Goal: Task Accomplishment & Management: Manage account settings

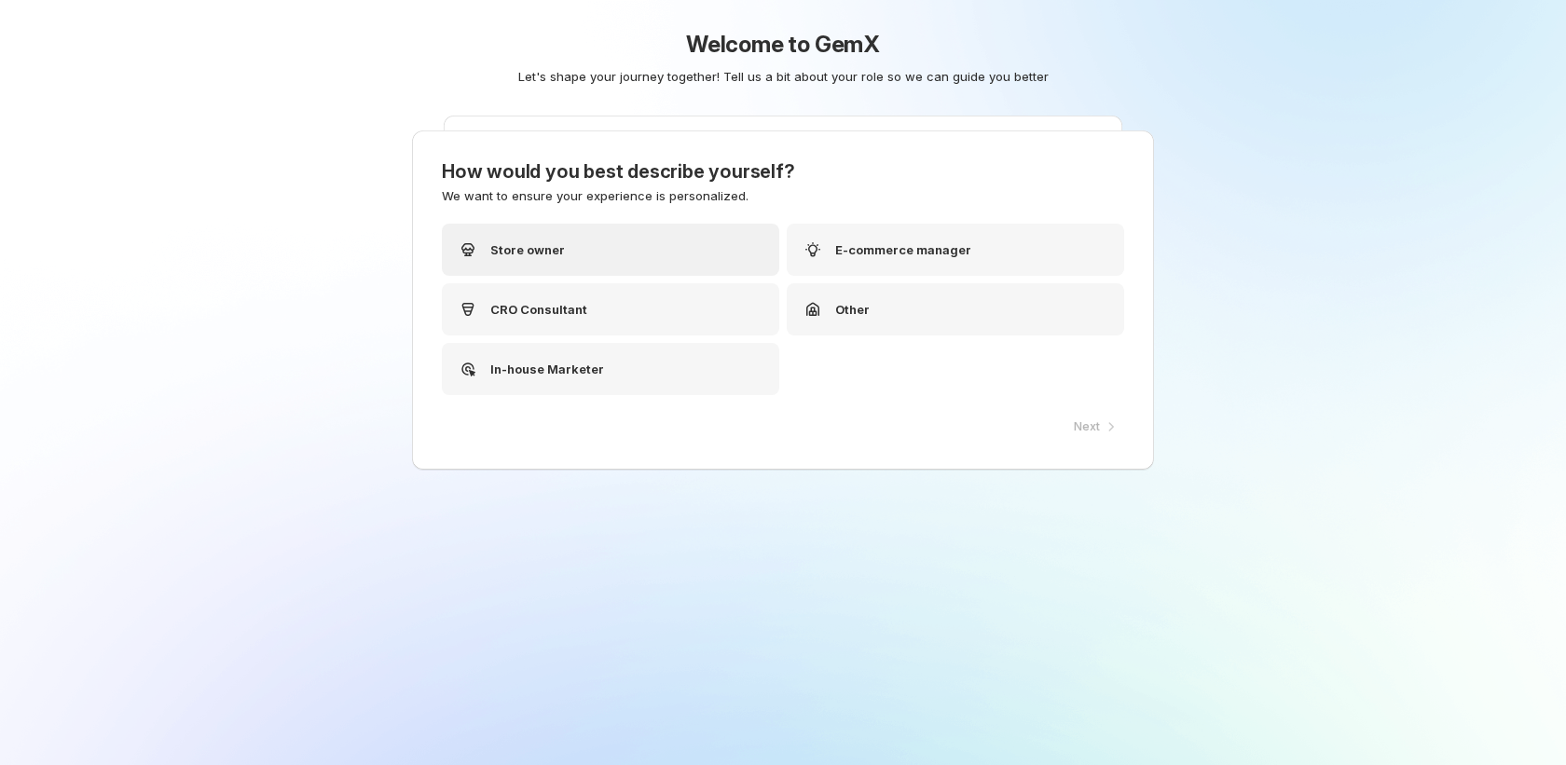
click at [689, 243] on div "Store owner" at bounding box center [610, 250] width 337 height 52
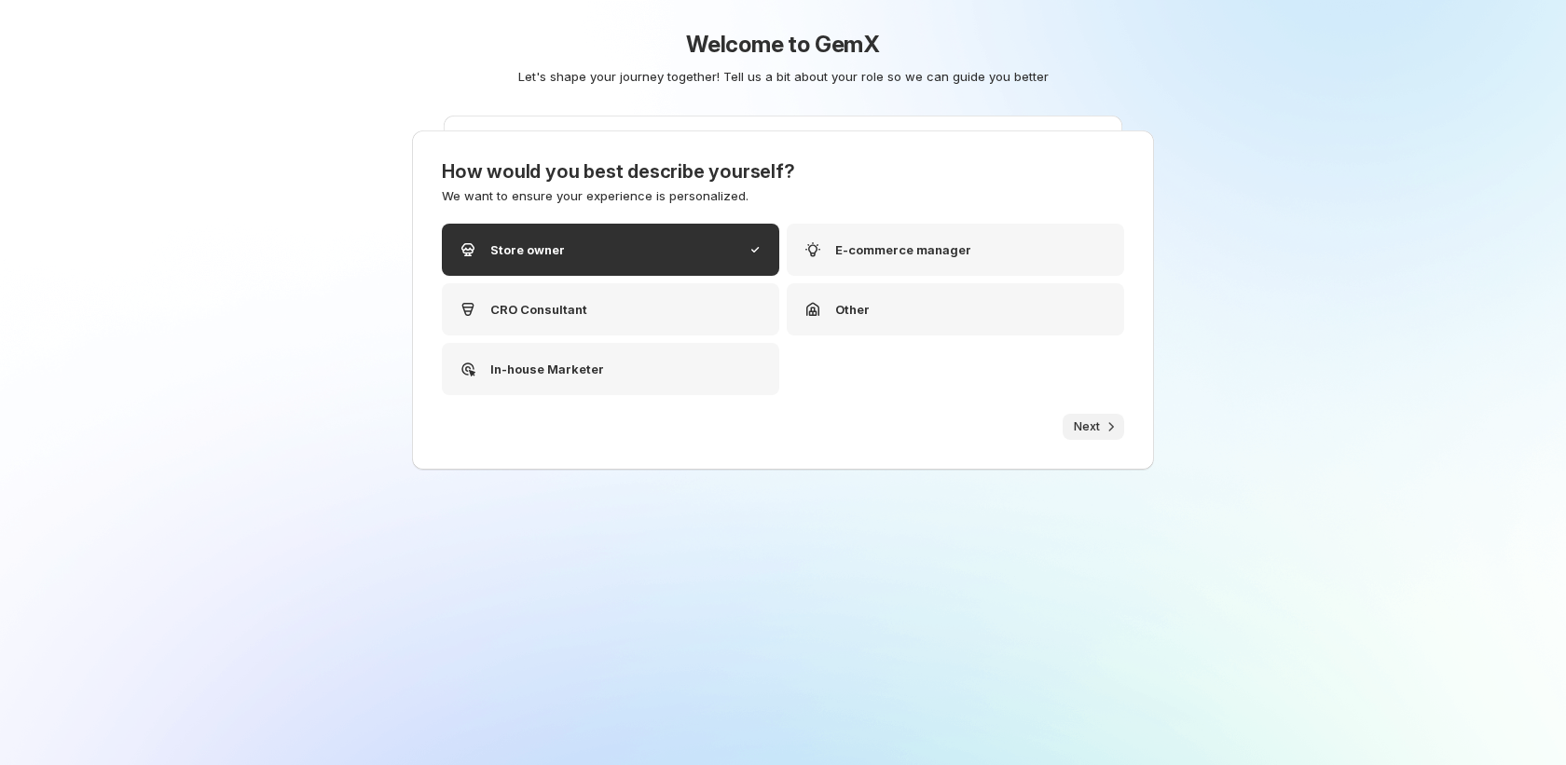
click at [1080, 424] on span "Next" at bounding box center [1087, 426] width 26 height 15
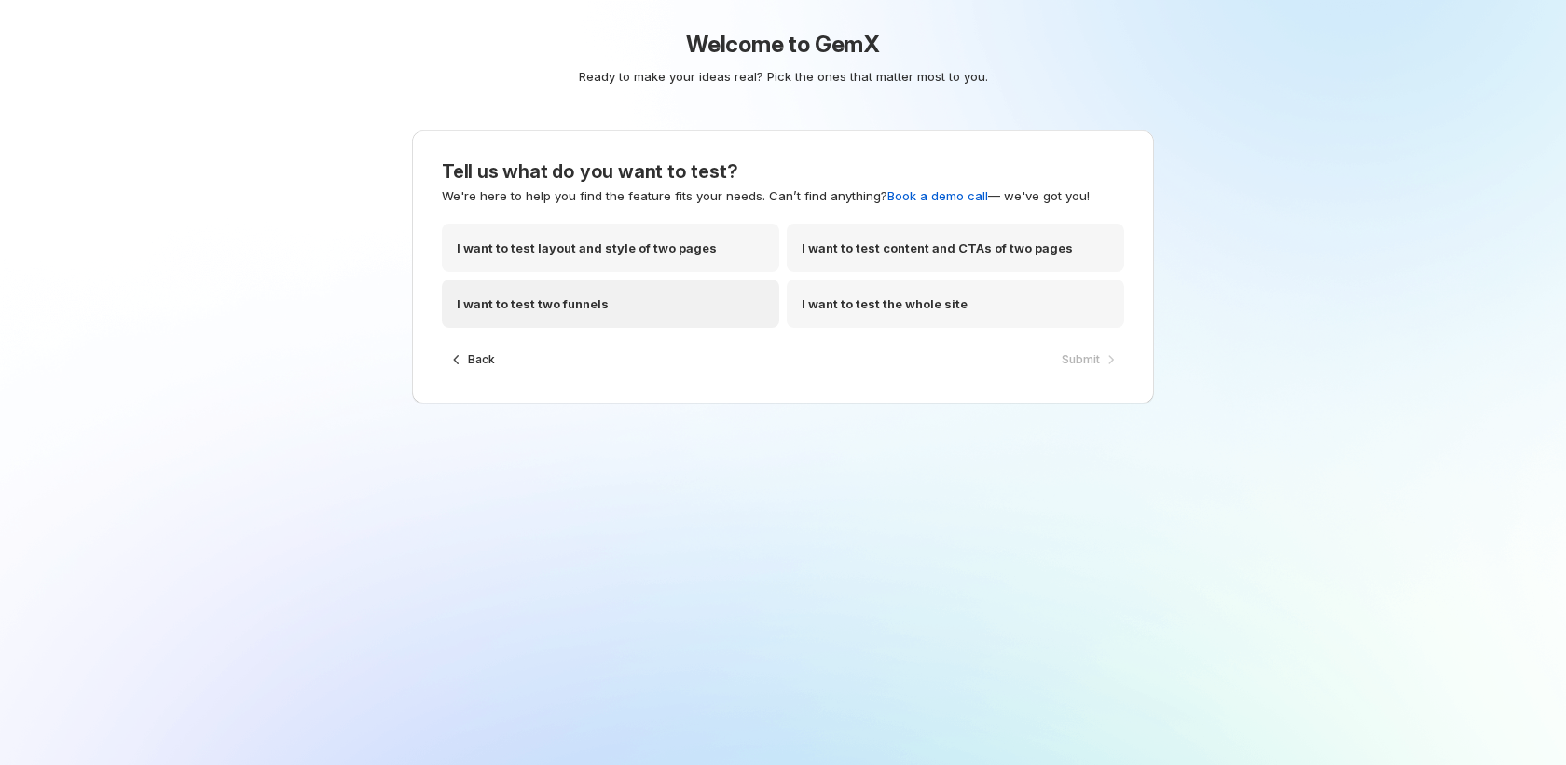
click at [751, 295] on div "I want to test two funnels" at bounding box center [610, 304] width 337 height 48
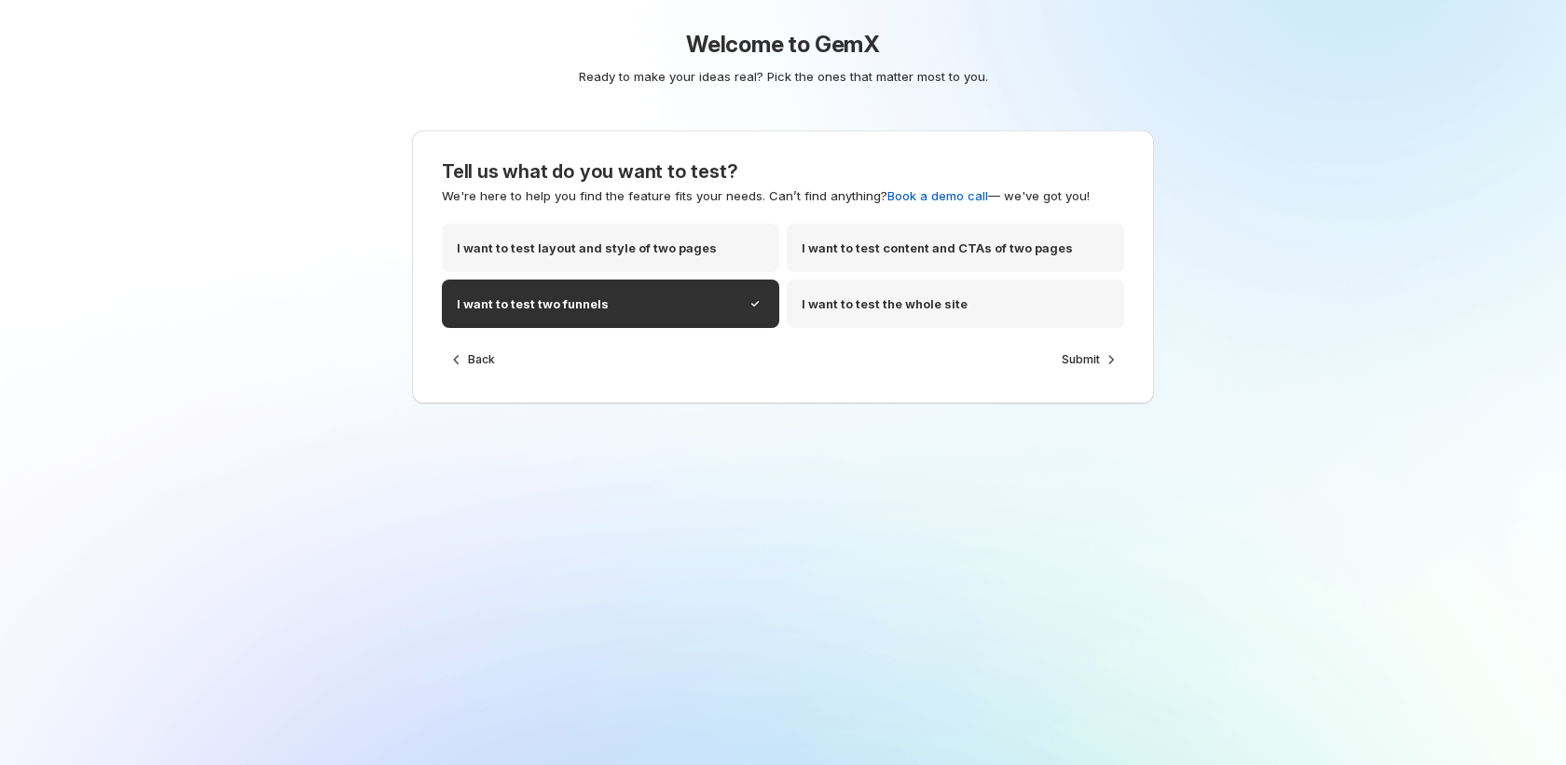
click at [1083, 345] on div "I want to test layout and style of two pages I want to test content and CTAs of…" at bounding box center [783, 285] width 682 height 123
click at [1079, 360] on span "Submit" at bounding box center [1081, 359] width 38 height 15
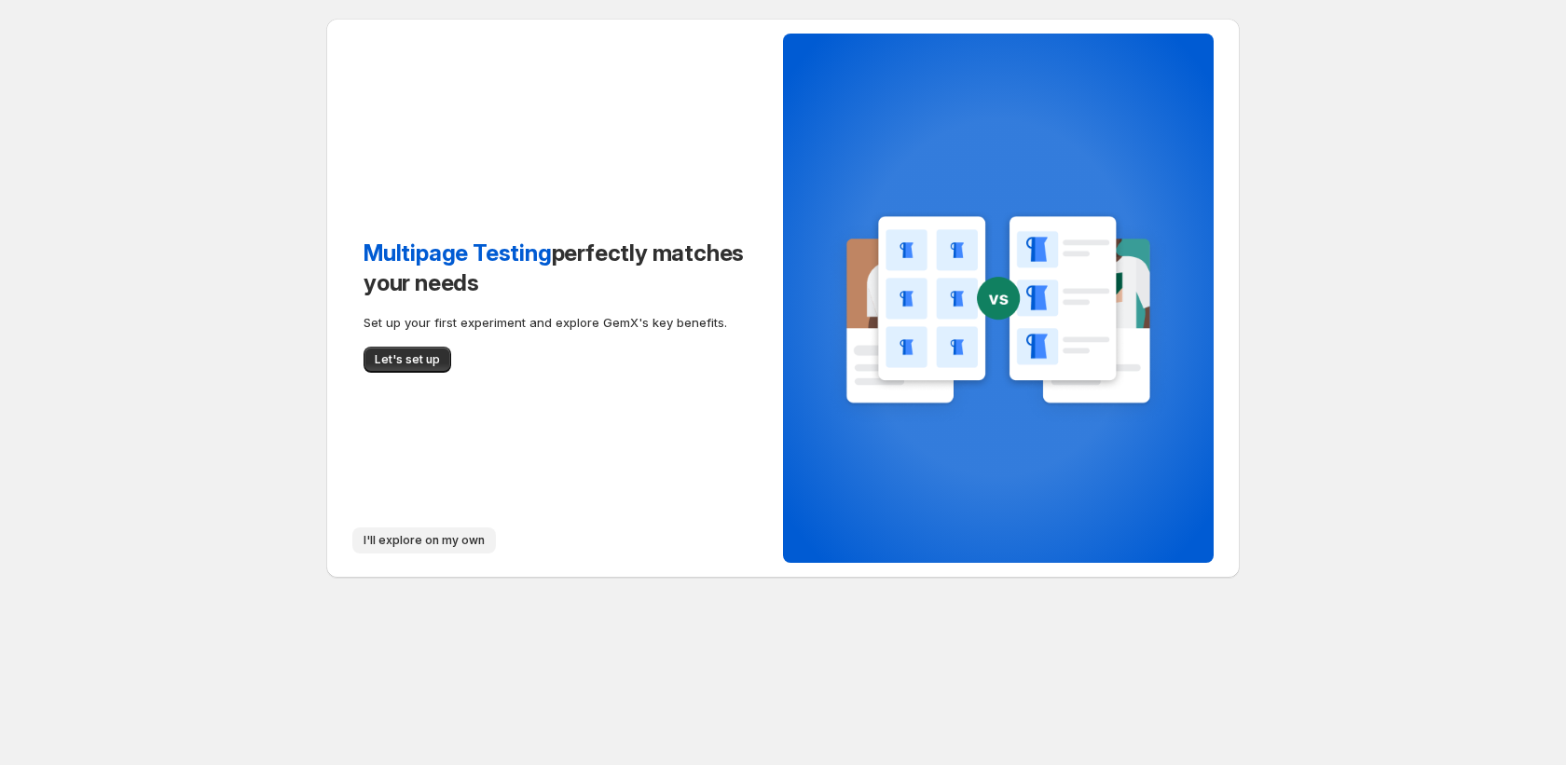
click at [450, 537] on span "I'll explore on my own" at bounding box center [424, 540] width 121 height 15
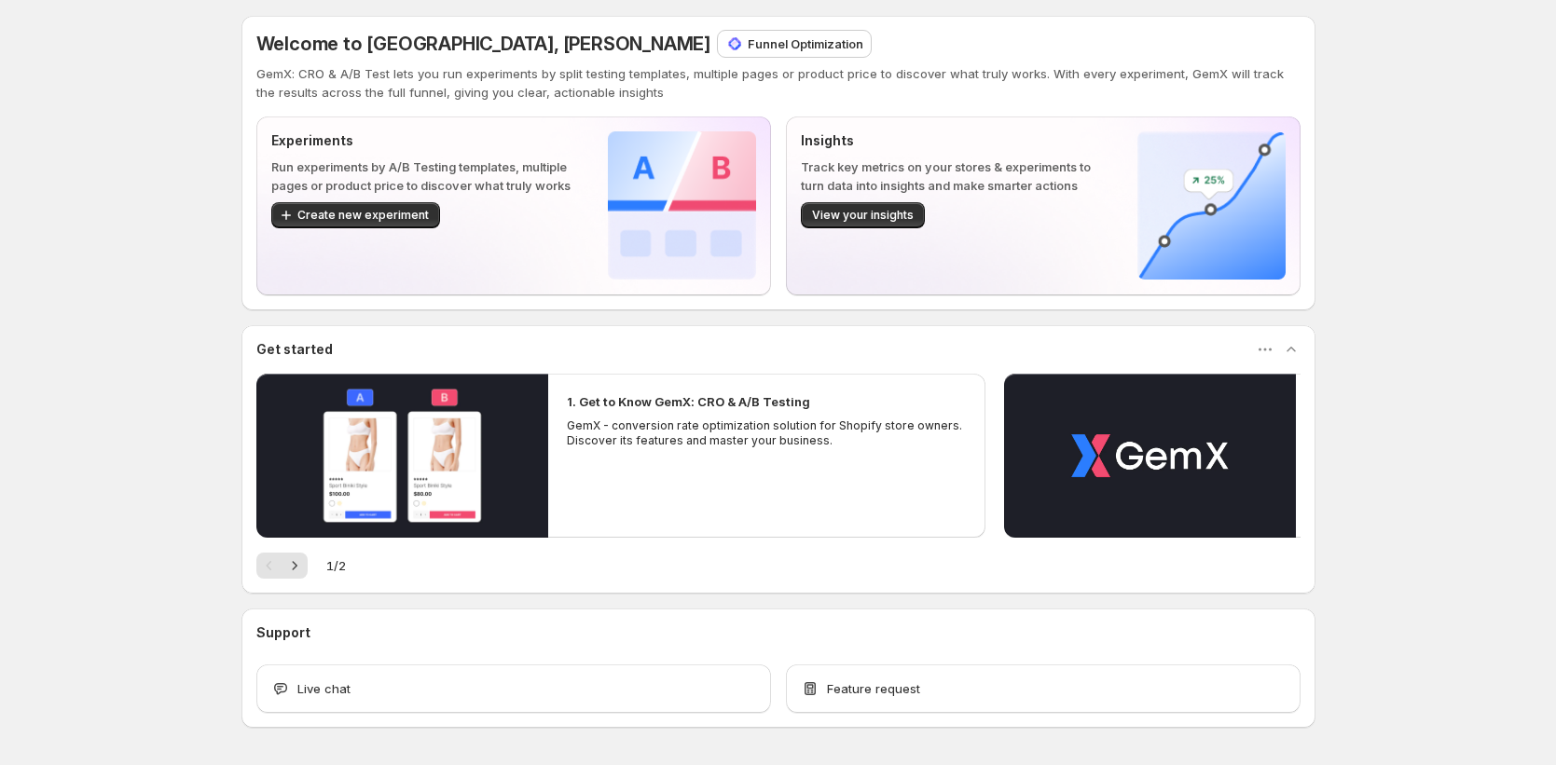
scroll to position [4, 0]
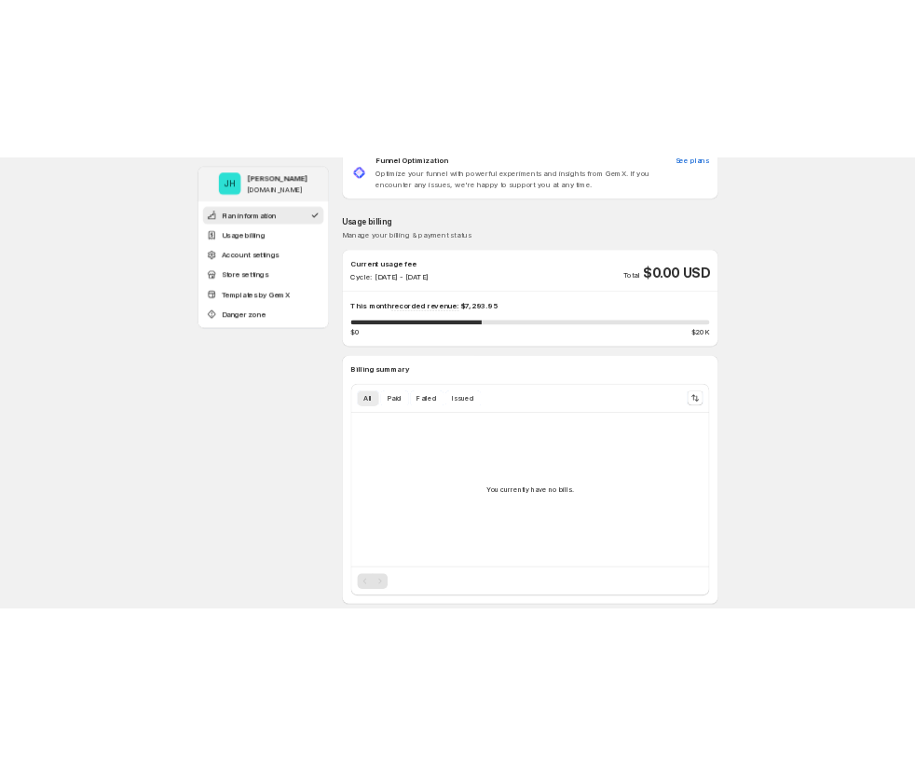
scroll to position [68, 0]
